Goal: Communication & Community: Answer question/provide support

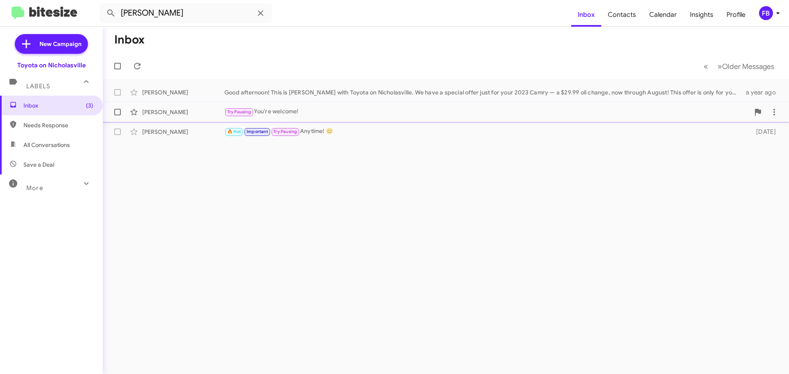
drag, startPoint x: 81, startPoint y: 101, endPoint x: 109, endPoint y: 104, distance: 28.0
click at [81, 101] on span "Inbox (3)" at bounding box center [51, 106] width 103 height 20
click at [55, 148] on span "All Conversations" at bounding box center [46, 145] width 46 height 8
type input "in:all-conversations"
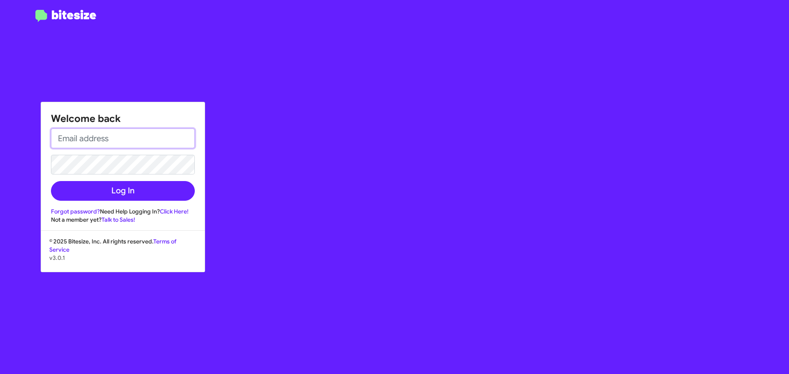
type input "[EMAIL_ADDRESS][DOMAIN_NAME]"
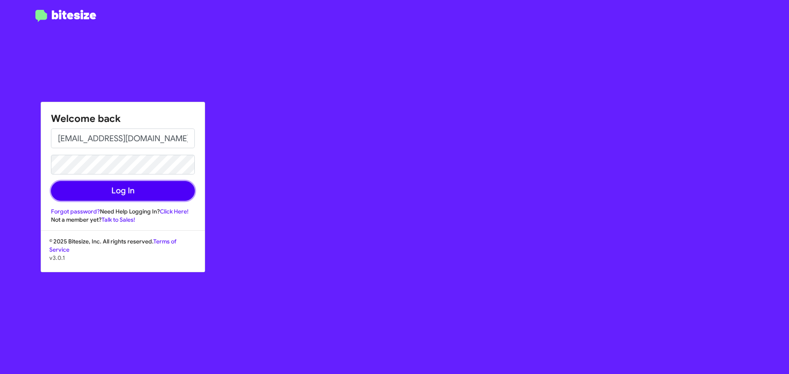
click at [156, 199] on button "Log In" at bounding box center [123, 191] width 144 height 20
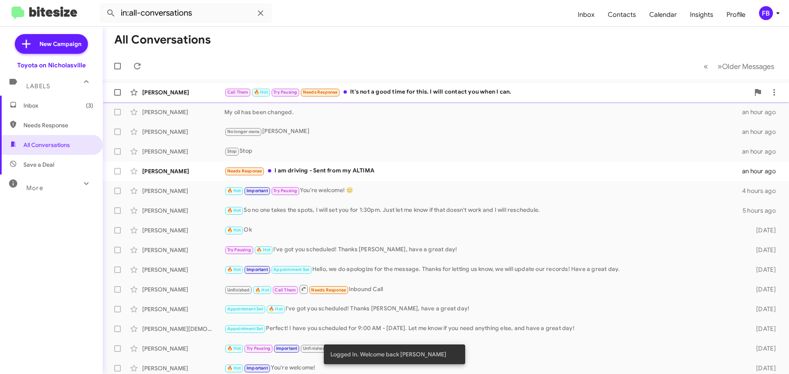
click at [433, 94] on div "Call Them 🔥 Hot Try Pausing Needs Response It's not a good time for this. I wil…" at bounding box center [486, 92] width 525 height 9
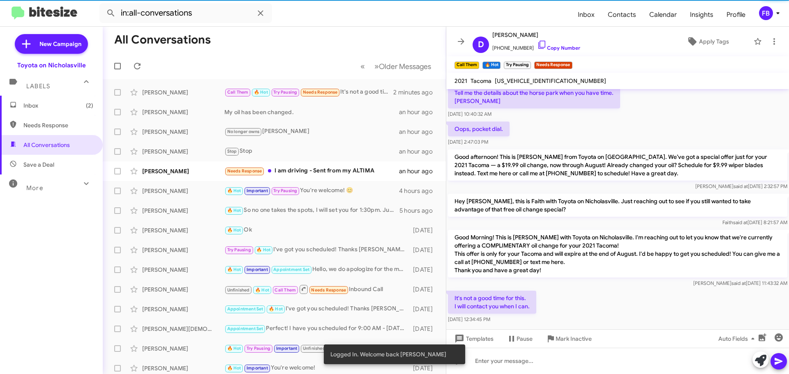
scroll to position [360, 0]
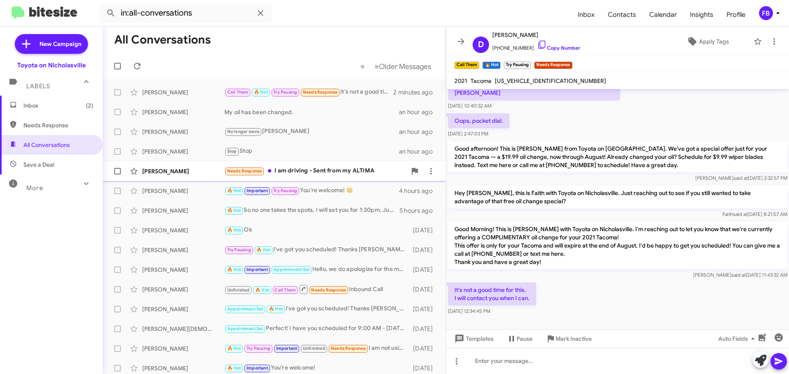
click at [190, 169] on div "[PERSON_NAME]" at bounding box center [183, 171] width 82 height 8
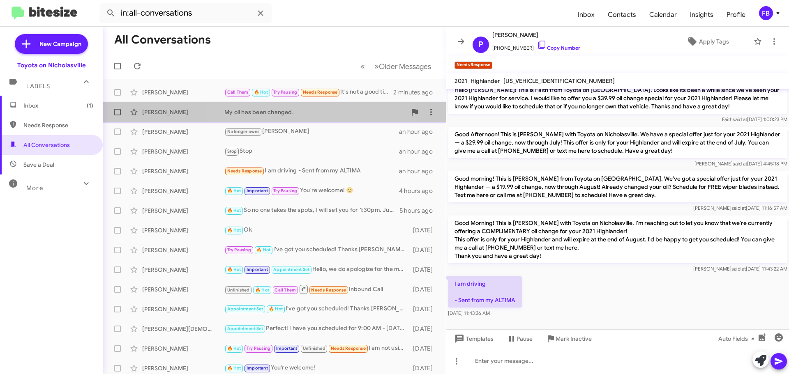
click at [298, 115] on div "My oil has been changed." at bounding box center [315, 112] width 182 height 8
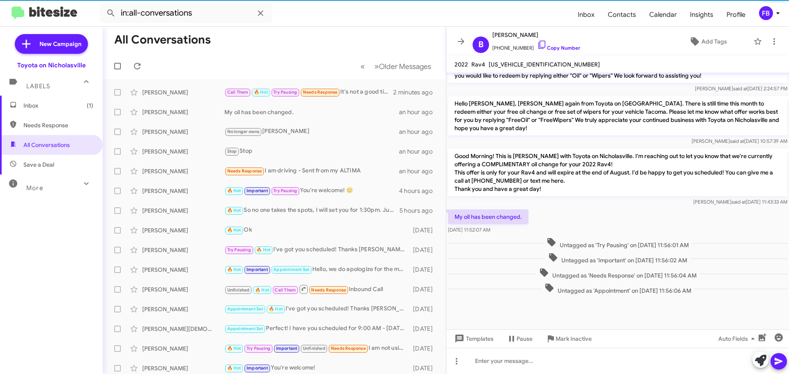
scroll to position [734, 0]
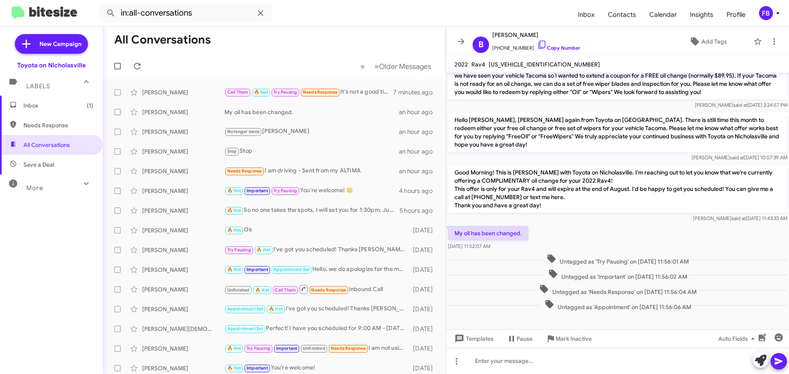
click at [20, 105] on span "Inbox (1)" at bounding box center [51, 106] width 103 height 20
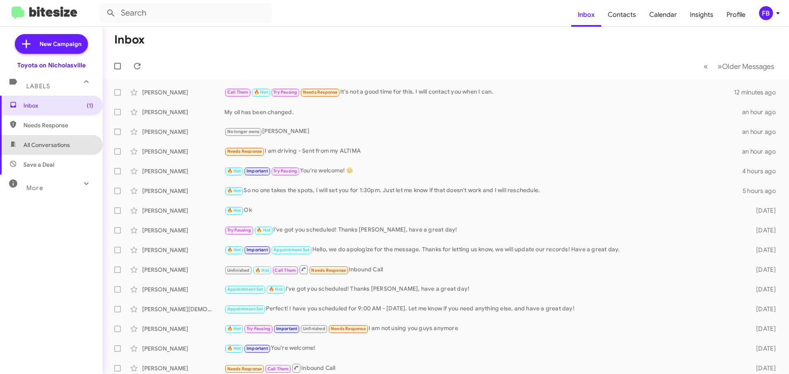
drag, startPoint x: 65, startPoint y: 146, endPoint x: 76, endPoint y: 146, distance: 11.1
click at [65, 146] on span "All Conversations" at bounding box center [46, 145] width 46 height 8
type input "in:all-conversations"
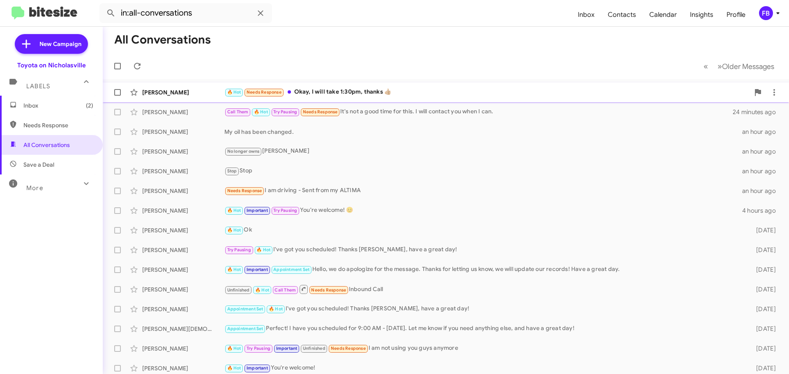
click at [397, 87] on div "[PERSON_NAME] 🔥 Hot Needs Response Okay, I will take 1:30pm, thanks 👍🏼 a few se…" at bounding box center [445, 92] width 673 height 16
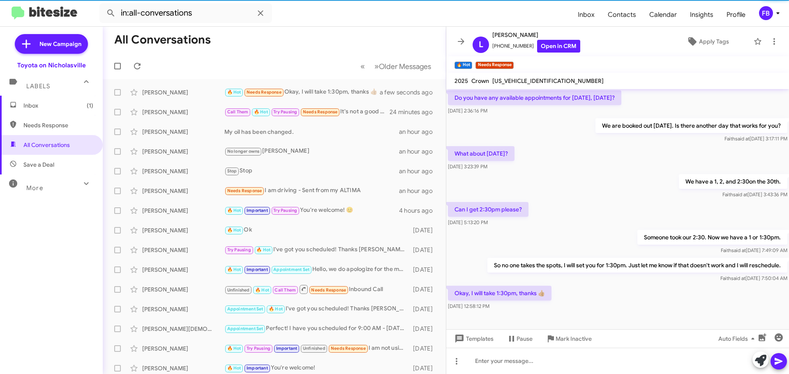
scroll to position [122, 0]
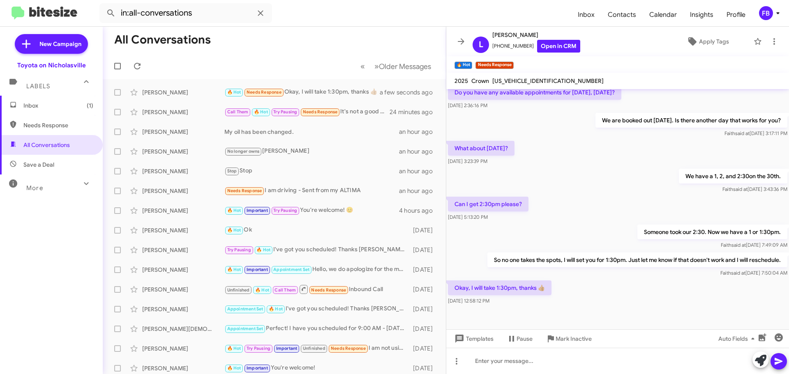
click at [517, 82] on span "[US_VEHICLE_IDENTIFICATION_NUMBER]" at bounding box center [547, 80] width 111 height 7
copy span "[US_VEHICLE_IDENTIFICATION_NUMBER]"
click at [472, 341] on span "Templates" at bounding box center [473, 339] width 41 height 15
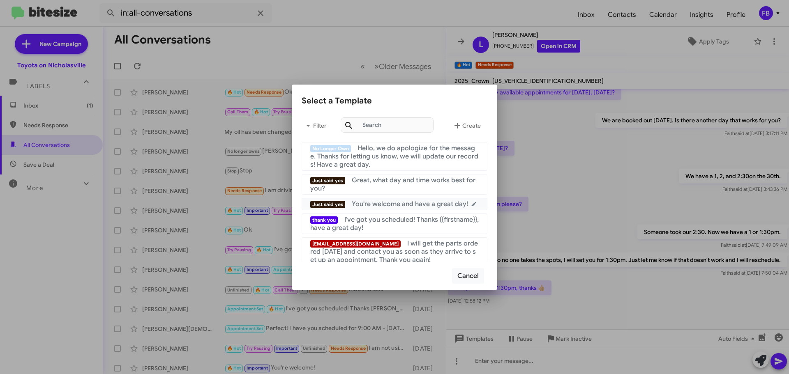
click at [402, 207] on span "You're welcome and have a great day!" at bounding box center [410, 204] width 116 height 8
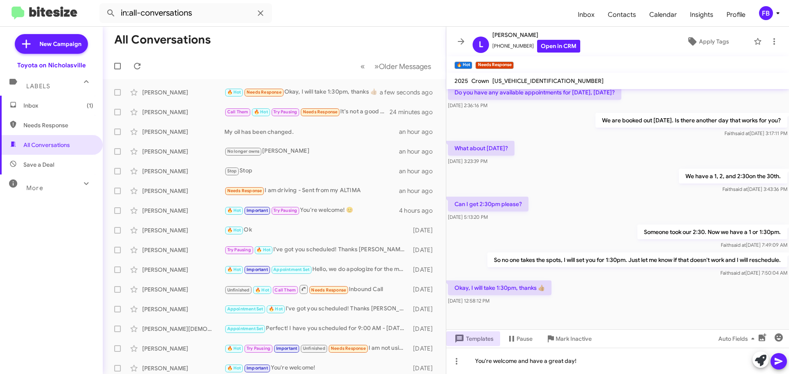
click at [781, 364] on icon at bounding box center [779, 362] width 10 height 10
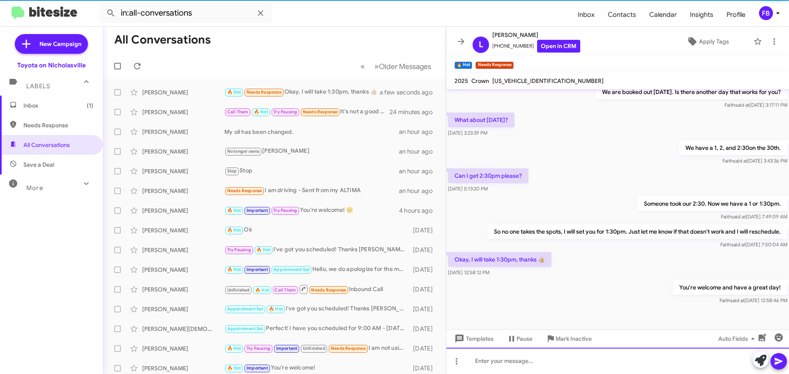
scroll to position [152, 0]
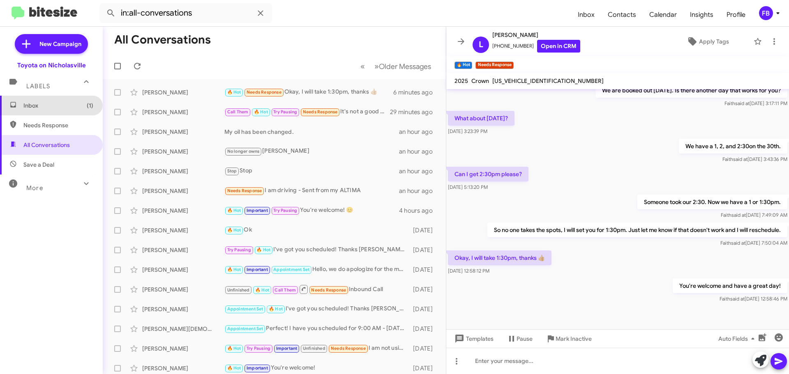
click at [87, 106] on span "(1)" at bounding box center [90, 105] width 7 height 8
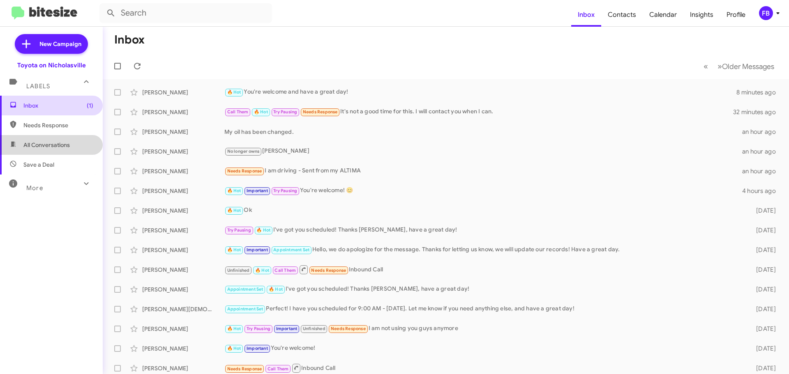
drag, startPoint x: 52, startPoint y: 150, endPoint x: 92, endPoint y: 108, distance: 58.4
click at [53, 150] on span "All Conversations" at bounding box center [51, 145] width 103 height 20
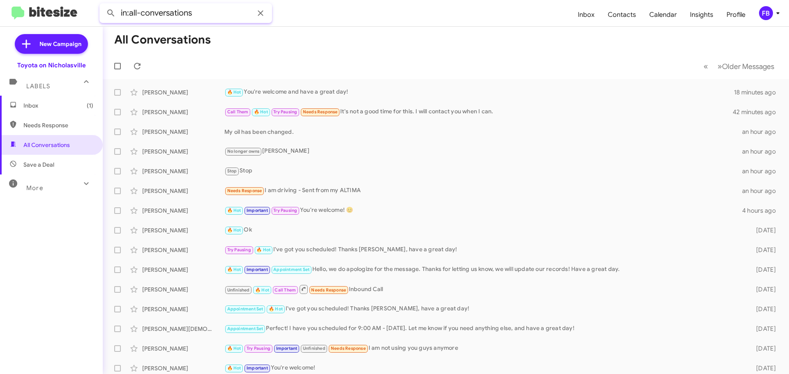
click at [184, 12] on input "in:all-conversations" at bounding box center [185, 13] width 173 height 20
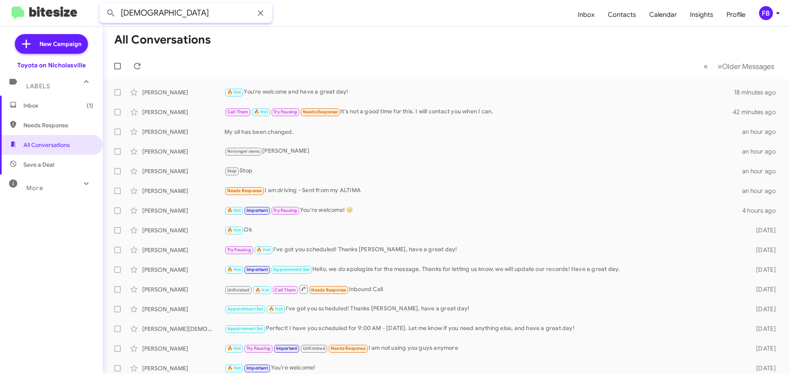
click at [103, 5] on button at bounding box center [111, 13] width 16 height 16
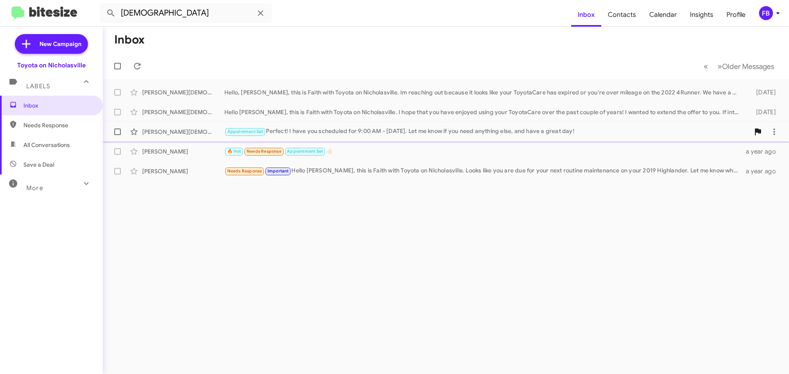
click at [416, 129] on div "Appointment Set Perfect! I have you scheduled for 9:00 AM - [DATE]. Let me know…" at bounding box center [486, 131] width 525 height 9
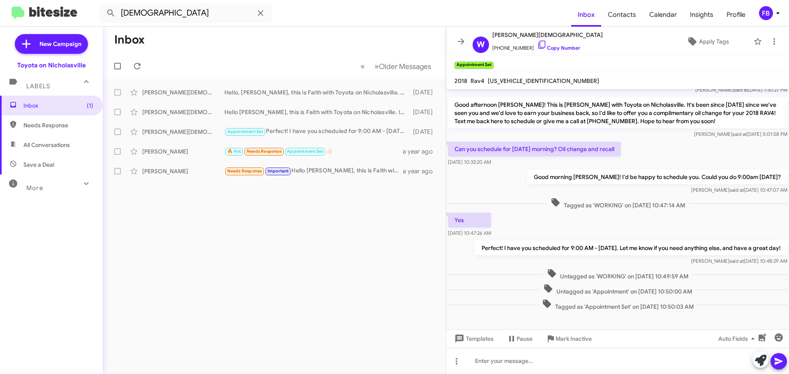
scroll to position [104, 0]
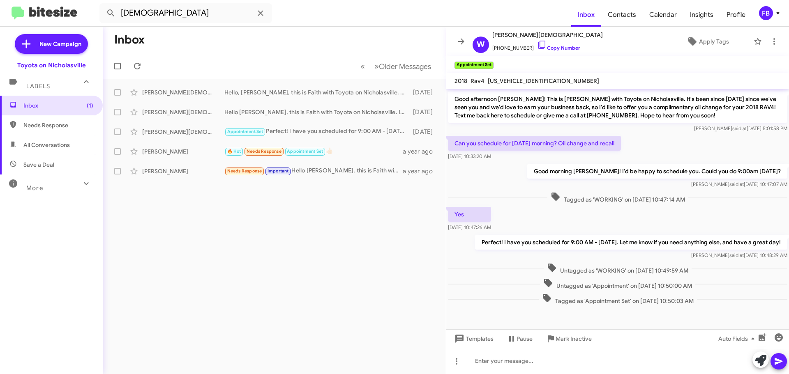
click at [56, 139] on span "All Conversations" at bounding box center [51, 145] width 103 height 20
type input "in:all-conversations"
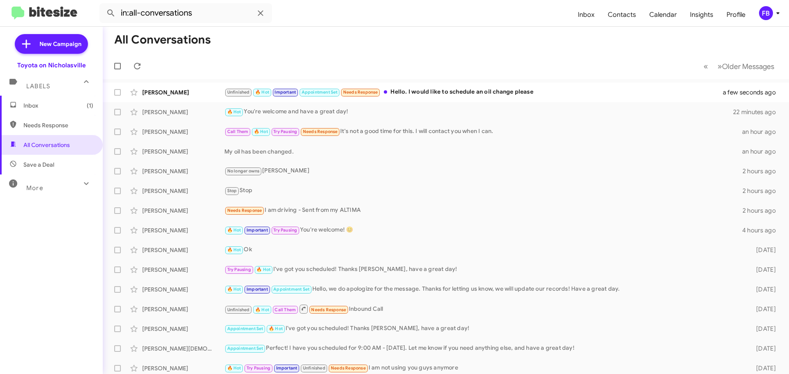
click at [439, 93] on div "Unfinished 🔥 Hot Important Appointment Set Needs Response Hello. I would like t…" at bounding box center [478, 92] width 509 height 9
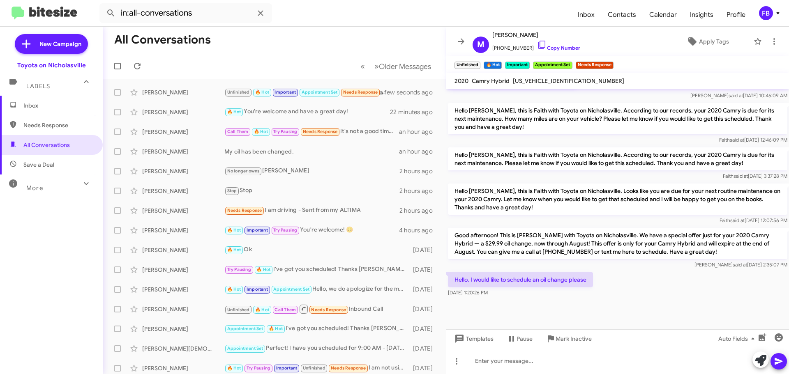
scroll to position [714, 0]
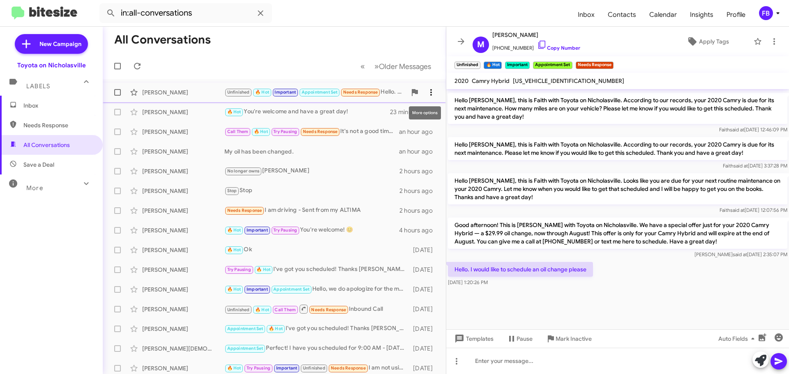
click at [426, 94] on icon at bounding box center [431, 93] width 10 height 10
click at [384, 117] on span "Mark as unread" at bounding box center [362, 114] width 41 height 20
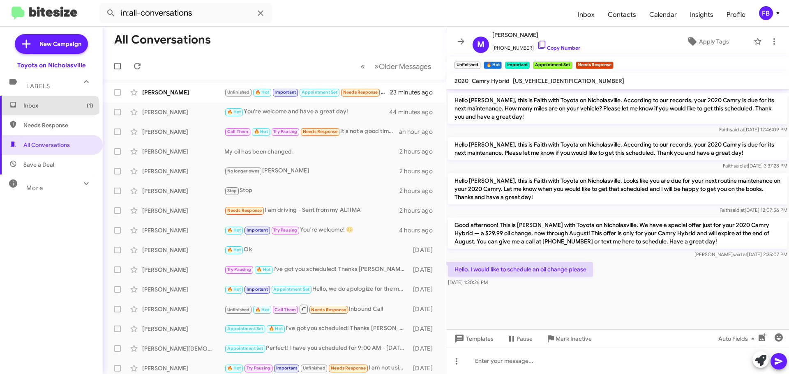
click at [49, 108] on span "Inbox (1)" at bounding box center [58, 105] width 70 height 8
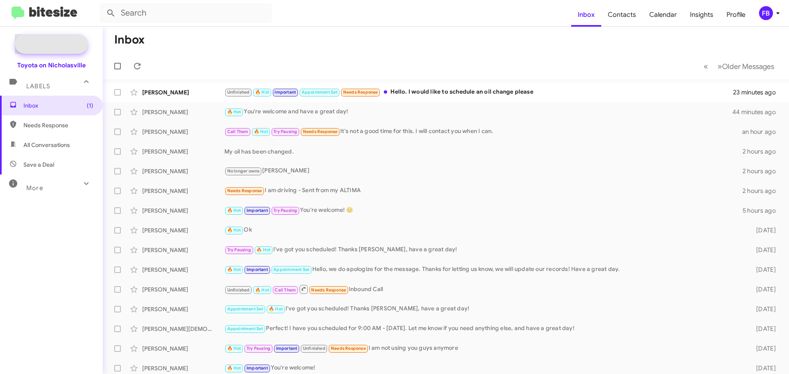
click at [61, 42] on span "New Campaign" at bounding box center [60, 44] width 42 height 8
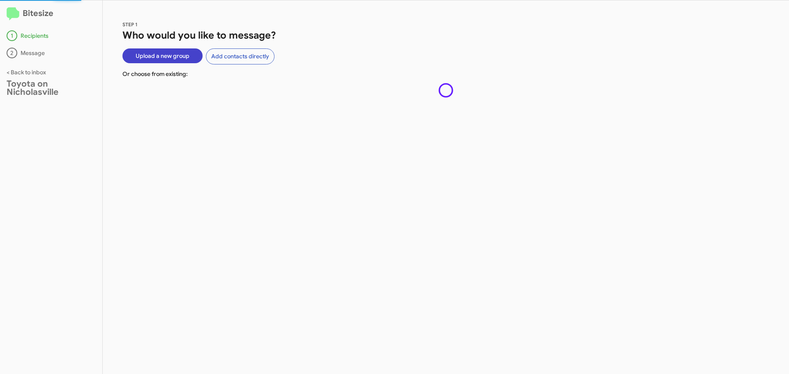
click at [165, 54] on span "Upload a new group" at bounding box center [163, 55] width 54 height 15
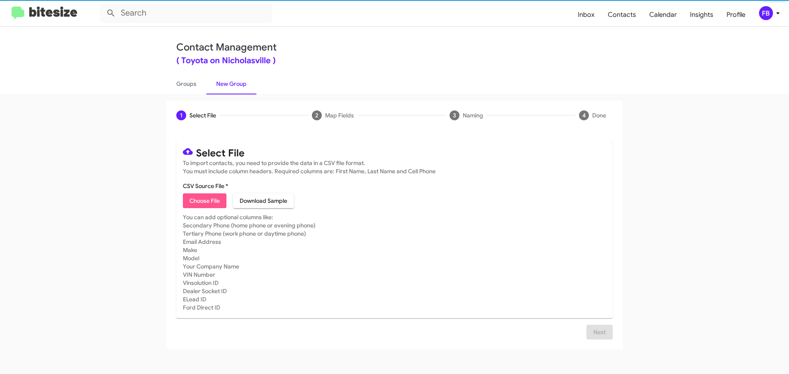
click at [205, 200] on span "Choose File" at bounding box center [204, 201] width 30 height 15
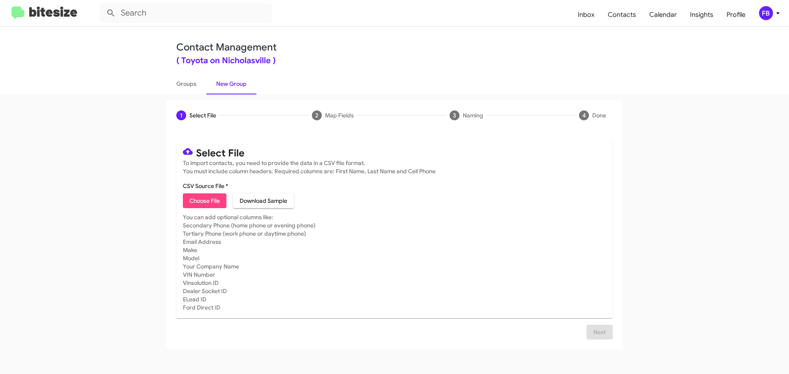
type input "PURPLE TLE FREE OIL CHANGE PART 1 8"
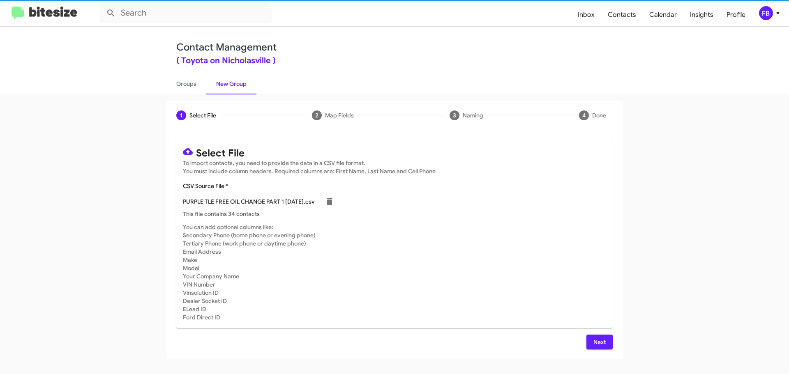
click at [601, 340] on span "Next" at bounding box center [599, 342] width 13 height 15
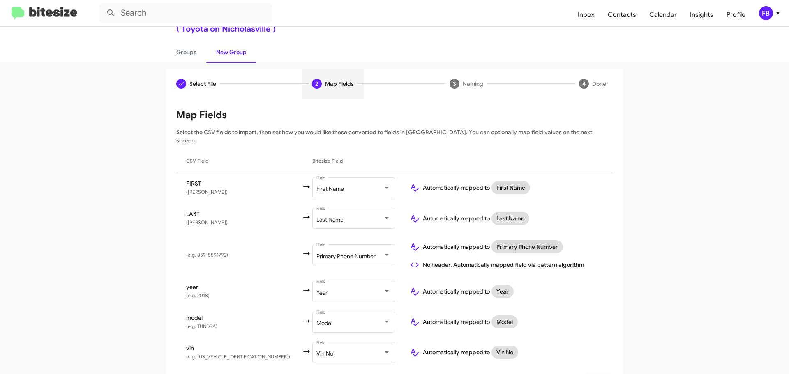
scroll to position [48, 0]
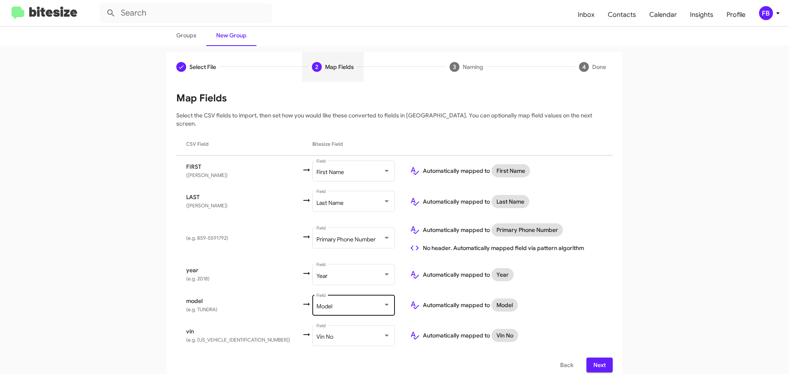
click at [316, 306] on div "Model Field" at bounding box center [353, 304] width 74 height 23
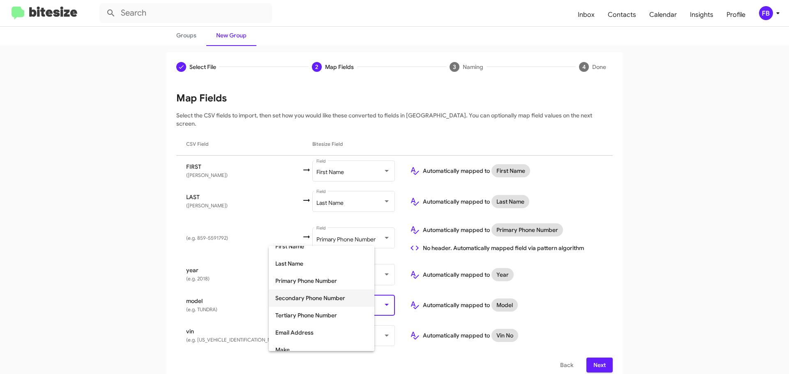
scroll to position [129, 0]
click at [306, 295] on span "Model" at bounding box center [321, 298] width 92 height 17
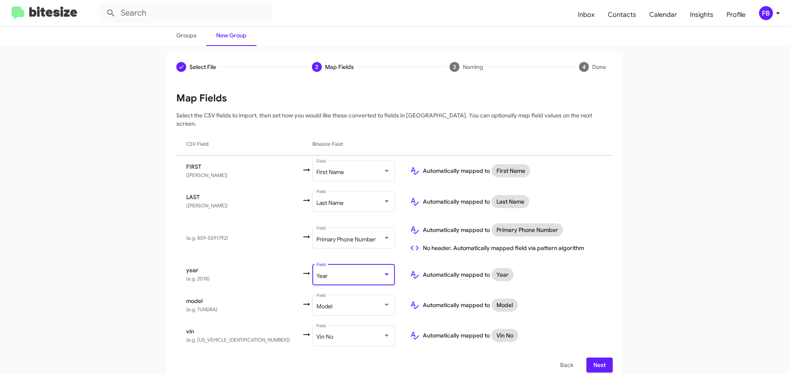
click at [316, 273] on div "Year" at bounding box center [349, 276] width 67 height 7
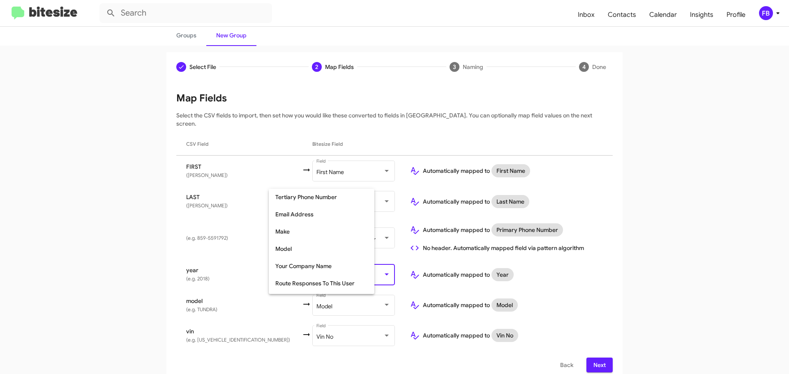
scroll to position [104, 0]
click at [299, 251] on span "Make" at bounding box center [321, 249] width 92 height 17
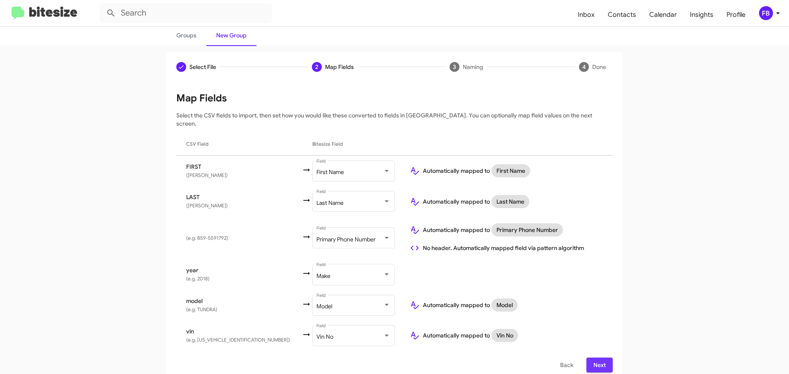
click at [609, 358] on button "Next" at bounding box center [599, 365] width 26 height 15
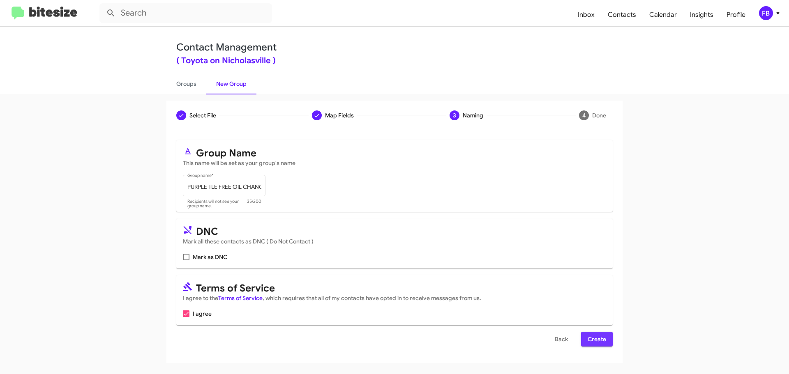
click at [598, 335] on span "Create" at bounding box center [597, 339] width 18 height 15
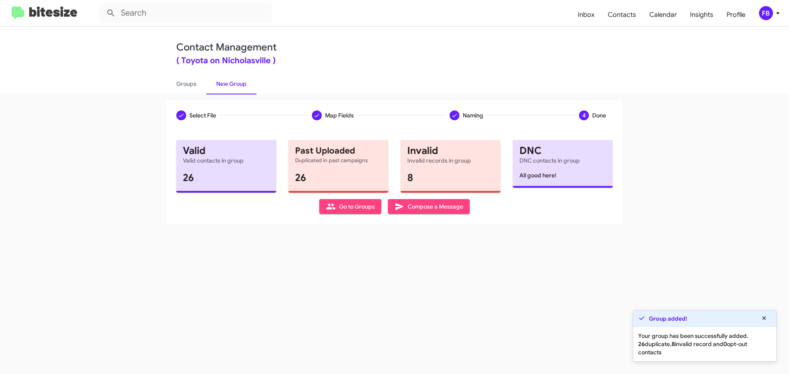
click at [450, 205] on span "Compose a Message" at bounding box center [428, 206] width 69 height 15
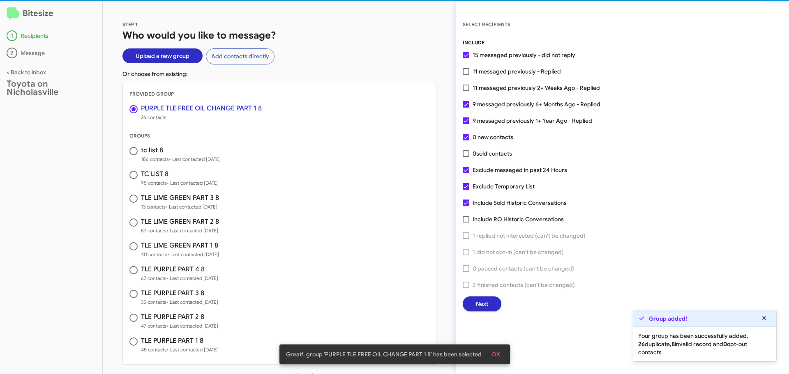
click at [130, 152] on span at bounding box center [133, 151] width 8 height 8
click at [130, 152] on input "radio" at bounding box center [133, 151] width 8 height 8
radio input "false"
radio input "true"
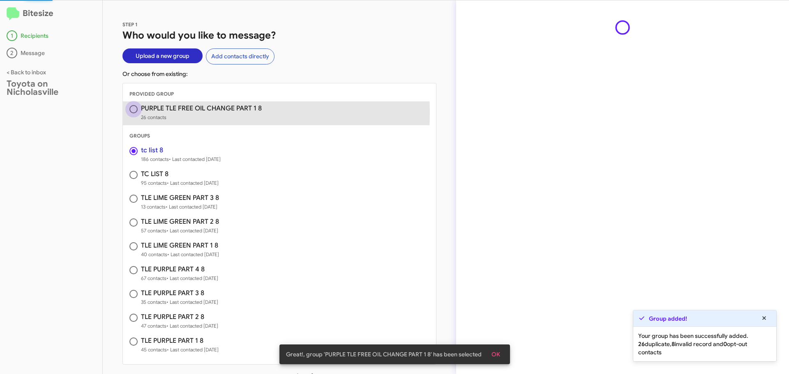
drag, startPoint x: 133, startPoint y: 112, endPoint x: 177, endPoint y: 135, distance: 49.4
click at [134, 112] on span at bounding box center [133, 109] width 8 height 8
click at [134, 112] on input "radio" at bounding box center [133, 109] width 8 height 8
radio input "true"
radio input "false"
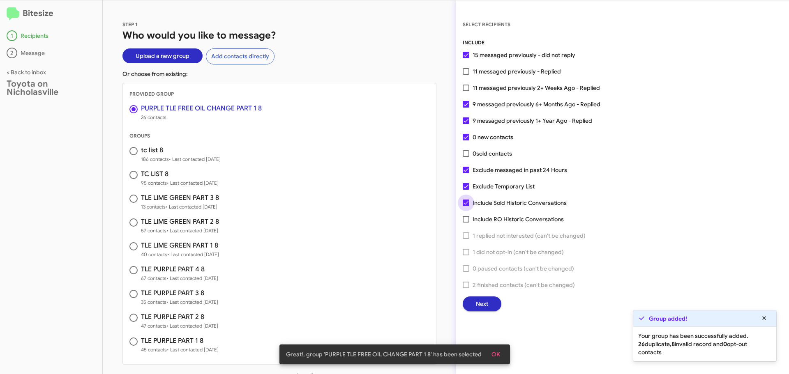
drag, startPoint x: 464, startPoint y: 203, endPoint x: 465, endPoint y: 194, distance: 9.1
click at [464, 203] on span at bounding box center [466, 203] width 7 height 7
click at [465, 206] on input "Include Sold Historic Conversations" at bounding box center [465, 206] width 0 height 0
checkbox input "false"
click at [465, 190] on label "Exclude Temporary List" at bounding box center [499, 187] width 72 height 10
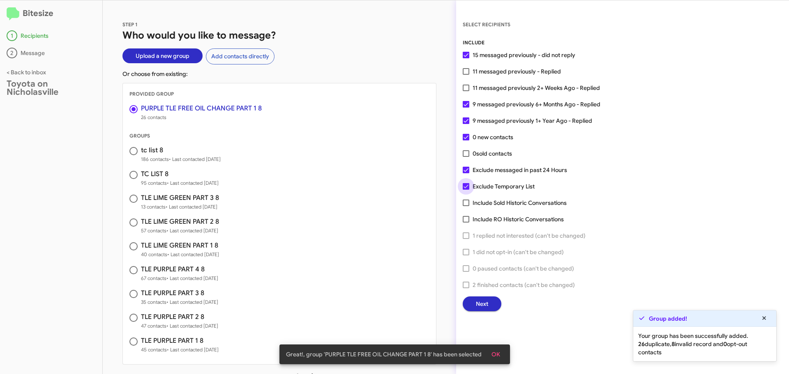
click at [465, 190] on input "Exclude Temporary List" at bounding box center [465, 190] width 0 height 0
checkbox input "false"
click at [483, 300] on span "Next" at bounding box center [482, 304] width 12 height 15
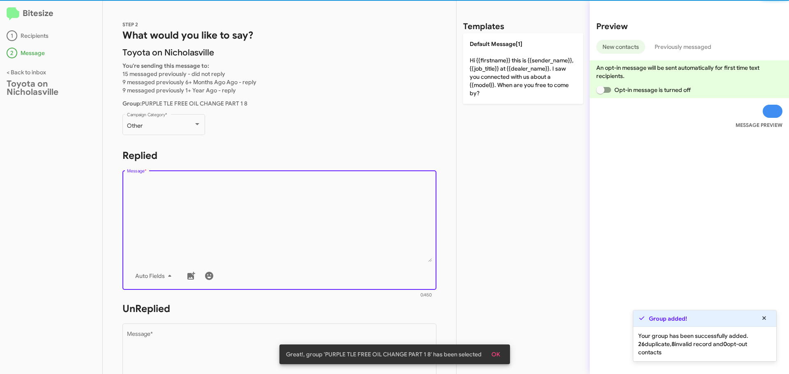
click at [181, 206] on textarea "Message *" at bounding box center [279, 220] width 305 height 84
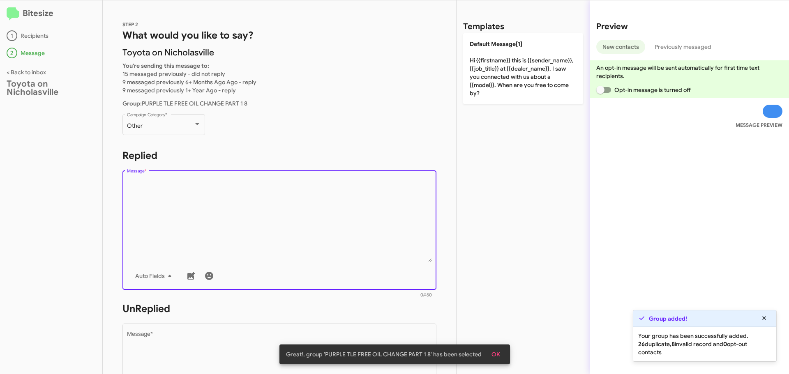
paste textarea "Hello {{firstname}}! This is Faith with Toyota on Nicholasville. Looks like it'…"
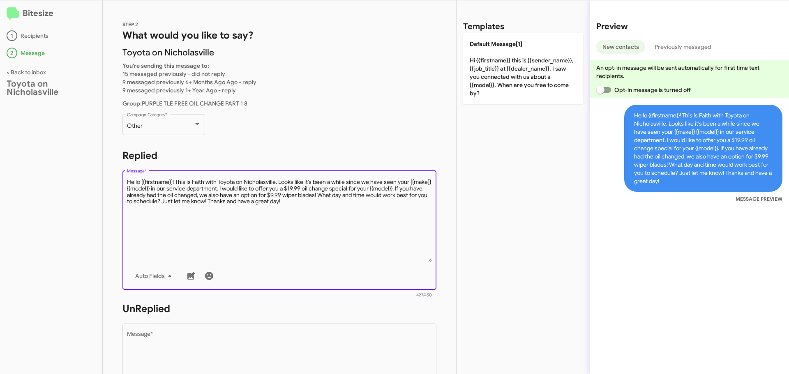
drag, startPoint x: 279, startPoint y: 189, endPoint x: 304, endPoint y: 189, distance: 25.5
click at [304, 189] on textarea "Message *" at bounding box center [279, 220] width 305 height 84
drag, startPoint x: 371, startPoint y: 189, endPoint x: 350, endPoint y: 190, distance: 21.0
click at [350, 190] on textarea "Message *" at bounding box center [279, 220] width 305 height 84
drag, startPoint x: 391, startPoint y: 191, endPoint x: 410, endPoint y: 189, distance: 19.4
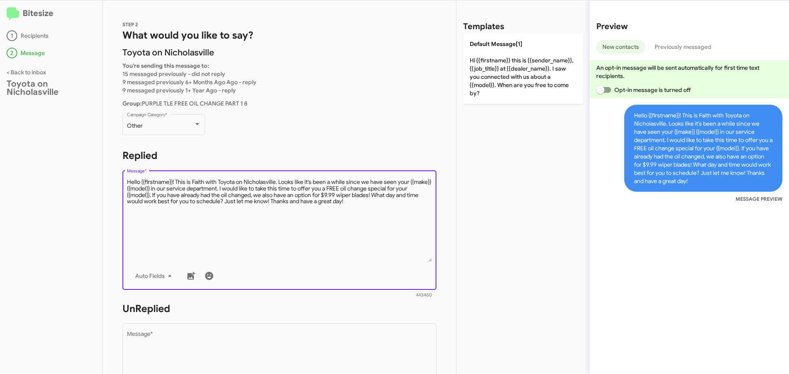
click at [410, 189] on textarea "Message *" at bounding box center [279, 220] width 305 height 84
drag, startPoint x: 152, startPoint y: 195, endPoint x: 372, endPoint y: 196, distance: 220.2
click at [372, 196] on textarea "Message *" at bounding box center [279, 220] width 305 height 84
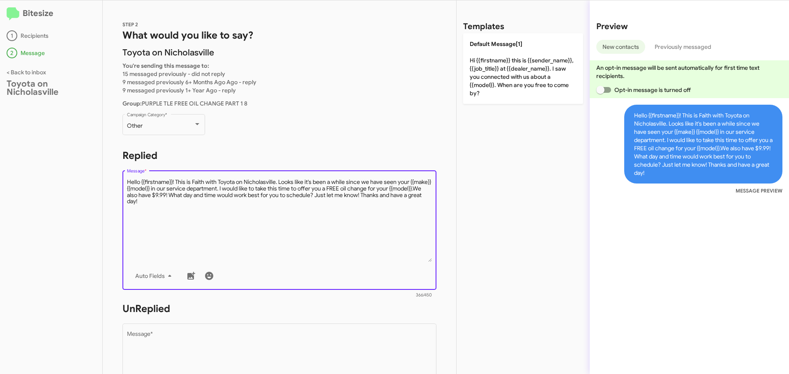
click at [151, 195] on textarea "Message *" at bounding box center [279, 220] width 305 height 84
click at [201, 196] on textarea "Message *" at bounding box center [279, 220] width 305 height 84
drag, startPoint x: 87, startPoint y: 184, endPoint x: -28, endPoint y: 145, distance: 121.9
click at [0, 145] on html "Bitesize 1 Recipients 2 Message < Back to inbox Toyota on Nicholasville STEP 2 …" at bounding box center [394, 187] width 789 height 374
click at [254, 234] on textarea "Message *" at bounding box center [279, 220] width 305 height 84
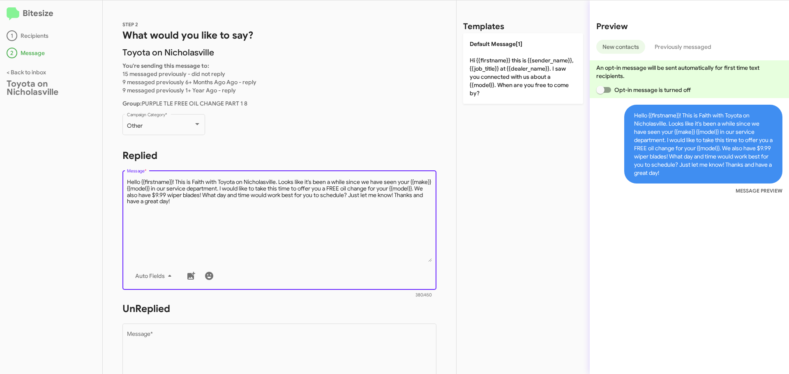
drag, startPoint x: 279, startPoint y: 181, endPoint x: 242, endPoint y: 189, distance: 37.0
click at [242, 189] on textarea "Message *" at bounding box center [279, 220] width 305 height 84
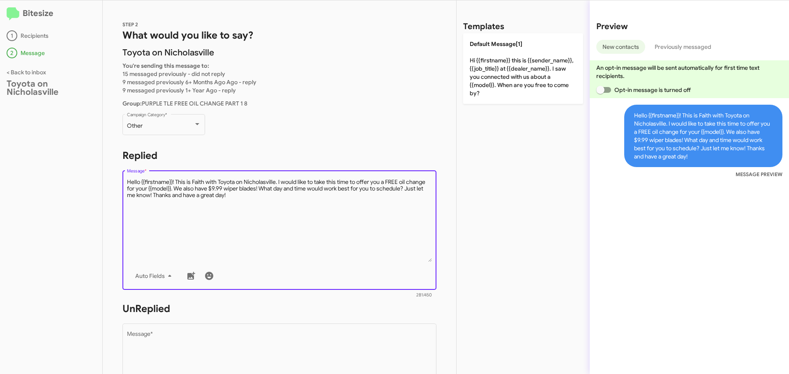
drag, startPoint x: 350, startPoint y: 182, endPoint x: 316, endPoint y: 184, distance: 34.5
click at [316, 184] on textarea "Message *" at bounding box center [279, 220] width 305 height 84
click at [411, 182] on textarea "Message *" at bounding box center [279, 220] width 305 height 84
click at [159, 276] on span "Auto Fields" at bounding box center [154, 276] width 39 height 15
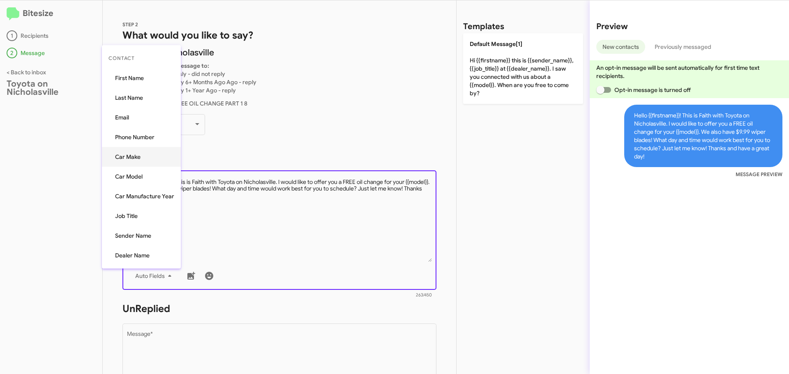
click at [144, 159] on button "Car Make" at bounding box center [141, 157] width 79 height 20
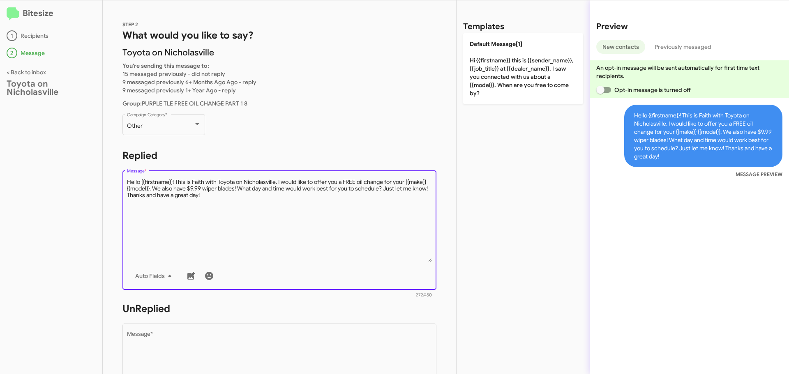
drag, startPoint x: 385, startPoint y: 182, endPoint x: 431, endPoint y: 190, distance: 47.1
click at [386, 182] on textarea "Message *" at bounding box center [279, 220] width 305 height 84
click at [184, 190] on textarea "Message *" at bounding box center [279, 220] width 305 height 84
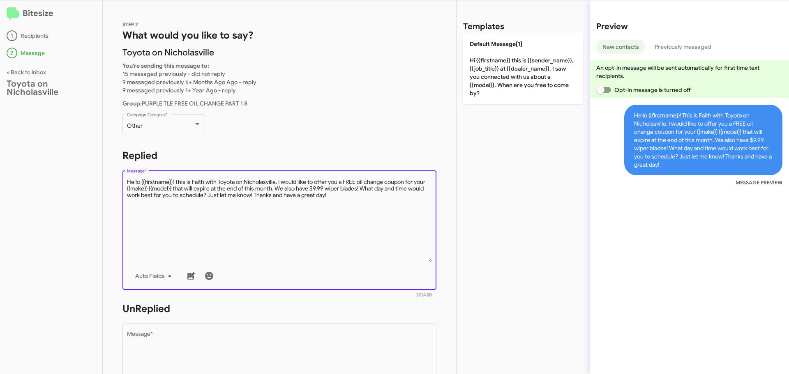
drag, startPoint x: 372, startPoint y: 189, endPoint x: 473, endPoint y: 207, distance: 102.7
click at [373, 189] on textarea "Message *" at bounding box center [279, 220] width 305 height 84
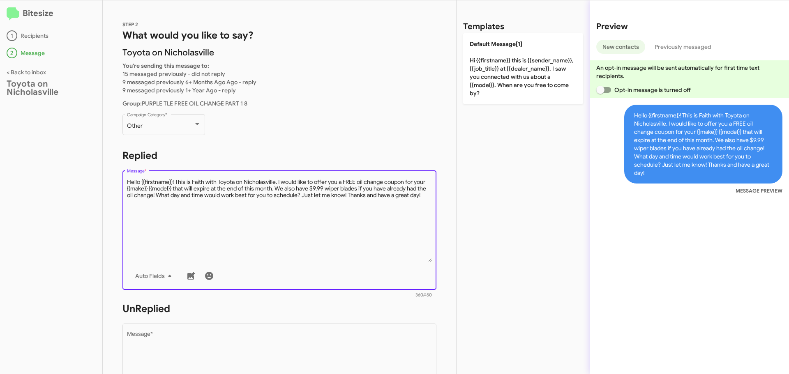
drag, startPoint x: 161, startPoint y: 205, endPoint x: 166, endPoint y: 172, distance: 33.3
click at [107, 176] on div "STEP 2 What would you like to say? [PERSON_NAME] on Nicholasville You're sendin…" at bounding box center [279, 187] width 353 height 374
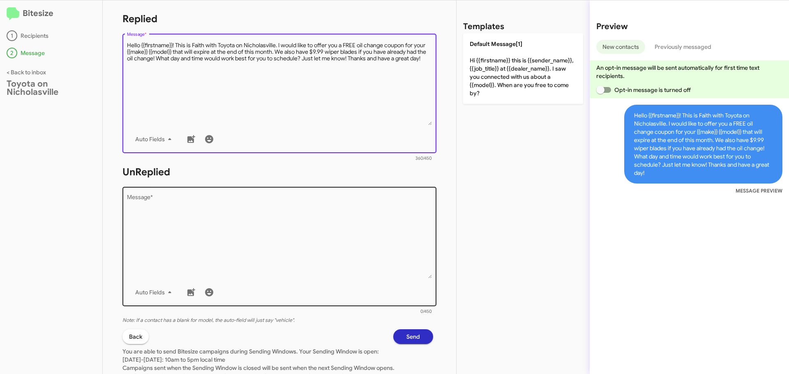
type textarea "Hello {{firstname}}! This is Faith with Toyota on Nicholasville. I would like t…"
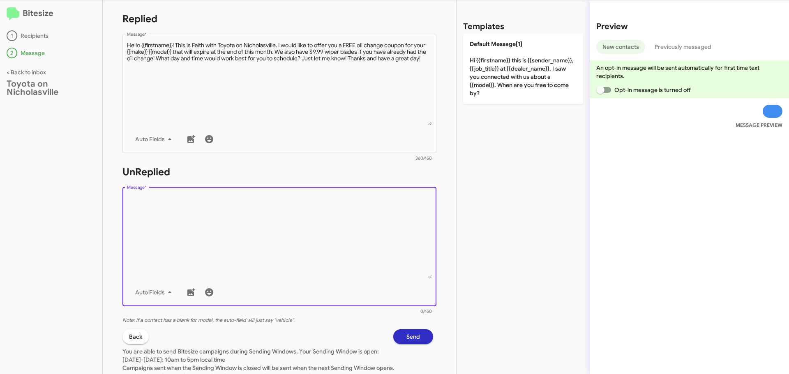
click at [161, 225] on textarea "Message *" at bounding box center [279, 237] width 305 height 84
paste textarea "Hello {{firstname}}! This is Faith with Toyota on Nicholasville. I would like t…"
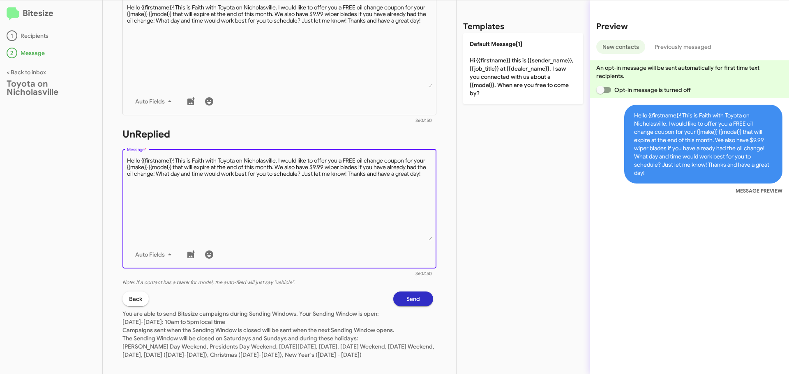
scroll to position [192, 0]
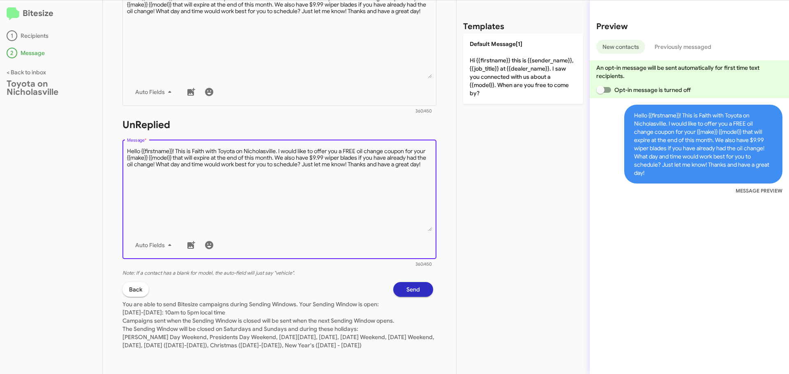
type textarea "Hello {{firstname}}! This is Faith with Toyota on Nicholasville. I would like t…"
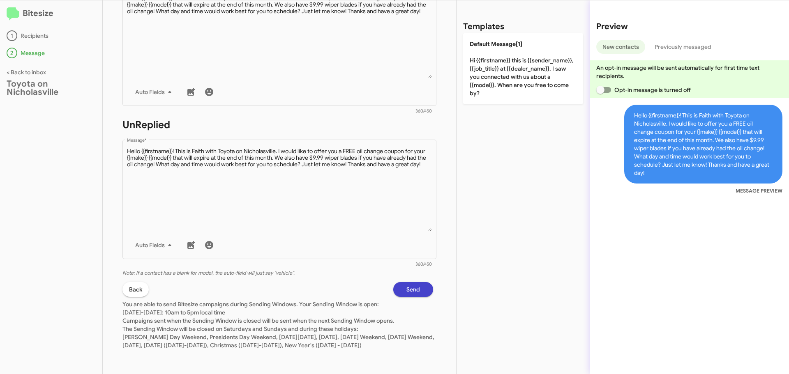
click at [408, 282] on span "Send" at bounding box center [413, 289] width 14 height 15
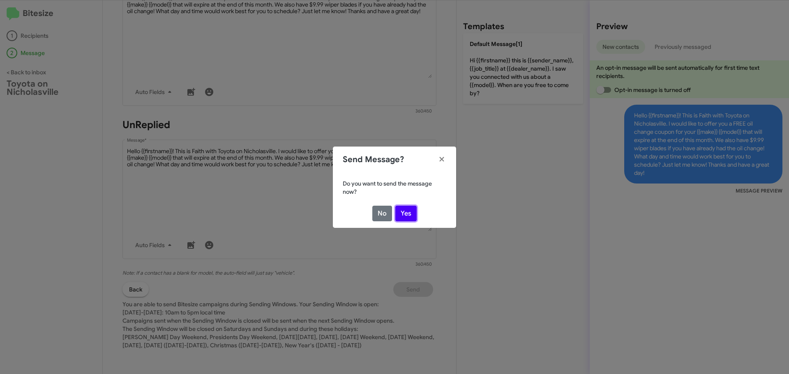
click at [404, 209] on button "Yes" at bounding box center [405, 214] width 21 height 16
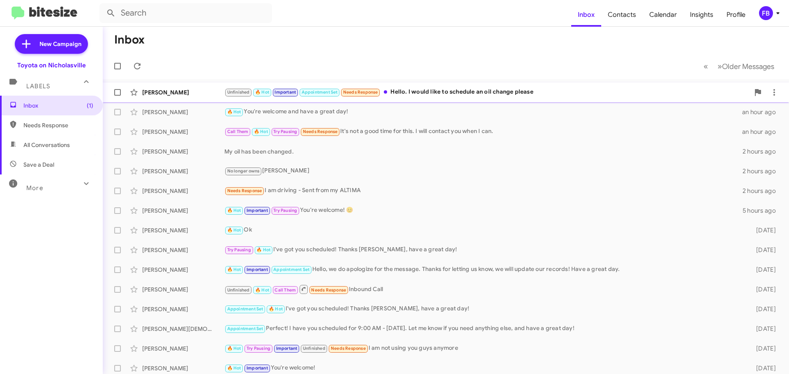
click at [507, 94] on div "Unfinished 🔥 Hot Important Appointment Set Needs Response Hello. I would like t…" at bounding box center [486, 92] width 525 height 9
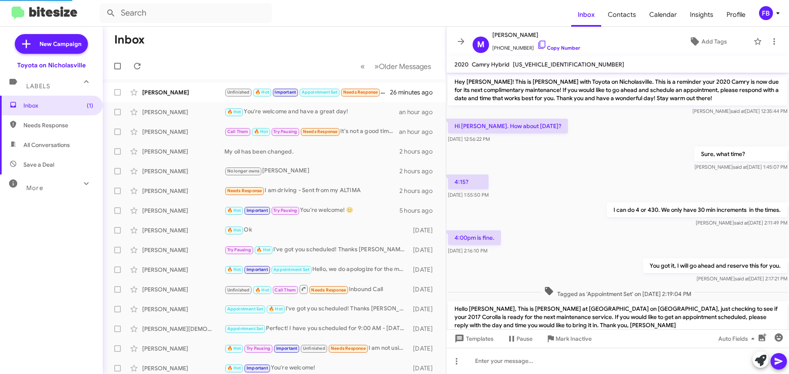
scroll to position [698, 0]
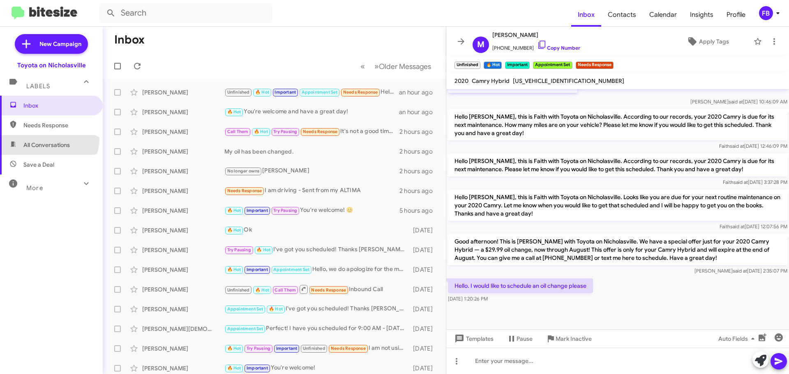
click at [46, 138] on span "All Conversations" at bounding box center [51, 145] width 103 height 20
type input "in:all-conversations"
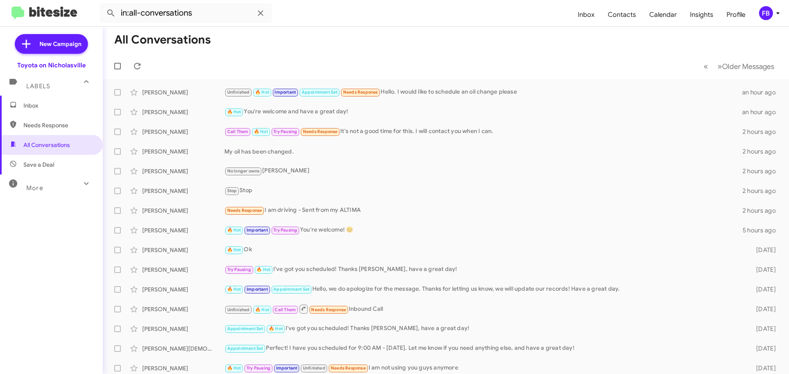
click at [24, 106] on span "Inbox" at bounding box center [58, 105] width 70 height 8
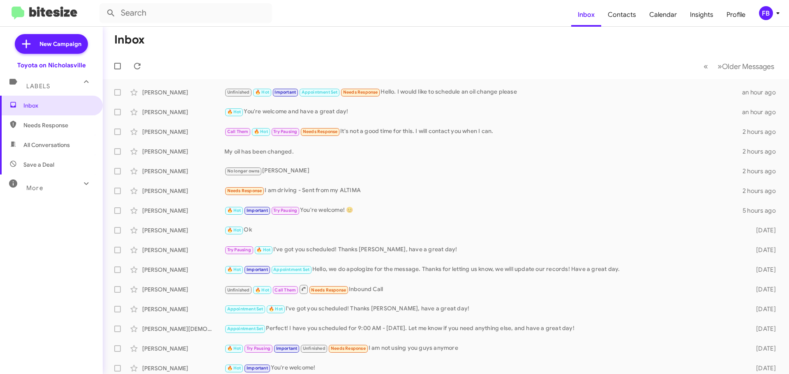
click at [52, 141] on span "All Conversations" at bounding box center [46, 145] width 46 height 8
type input "in:all-conversations"
